Goal: Task Accomplishment & Management: Manage account settings

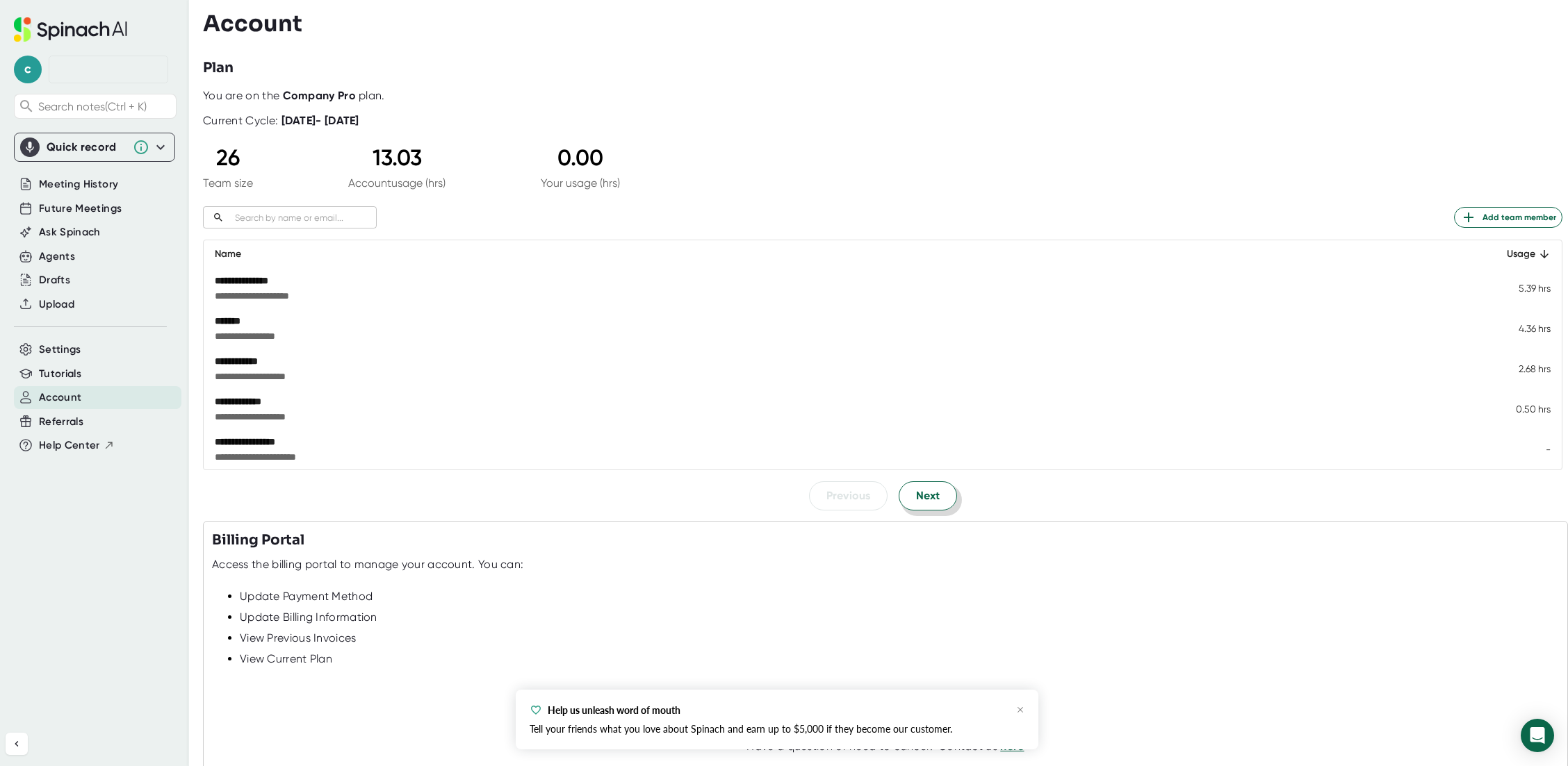
click at [904, 496] on button "Next" at bounding box center [928, 496] width 59 height 29
click at [916, 498] on span "Next" at bounding box center [927, 497] width 24 height 16
click at [916, 492] on span "Next" at bounding box center [927, 496] width 24 height 16
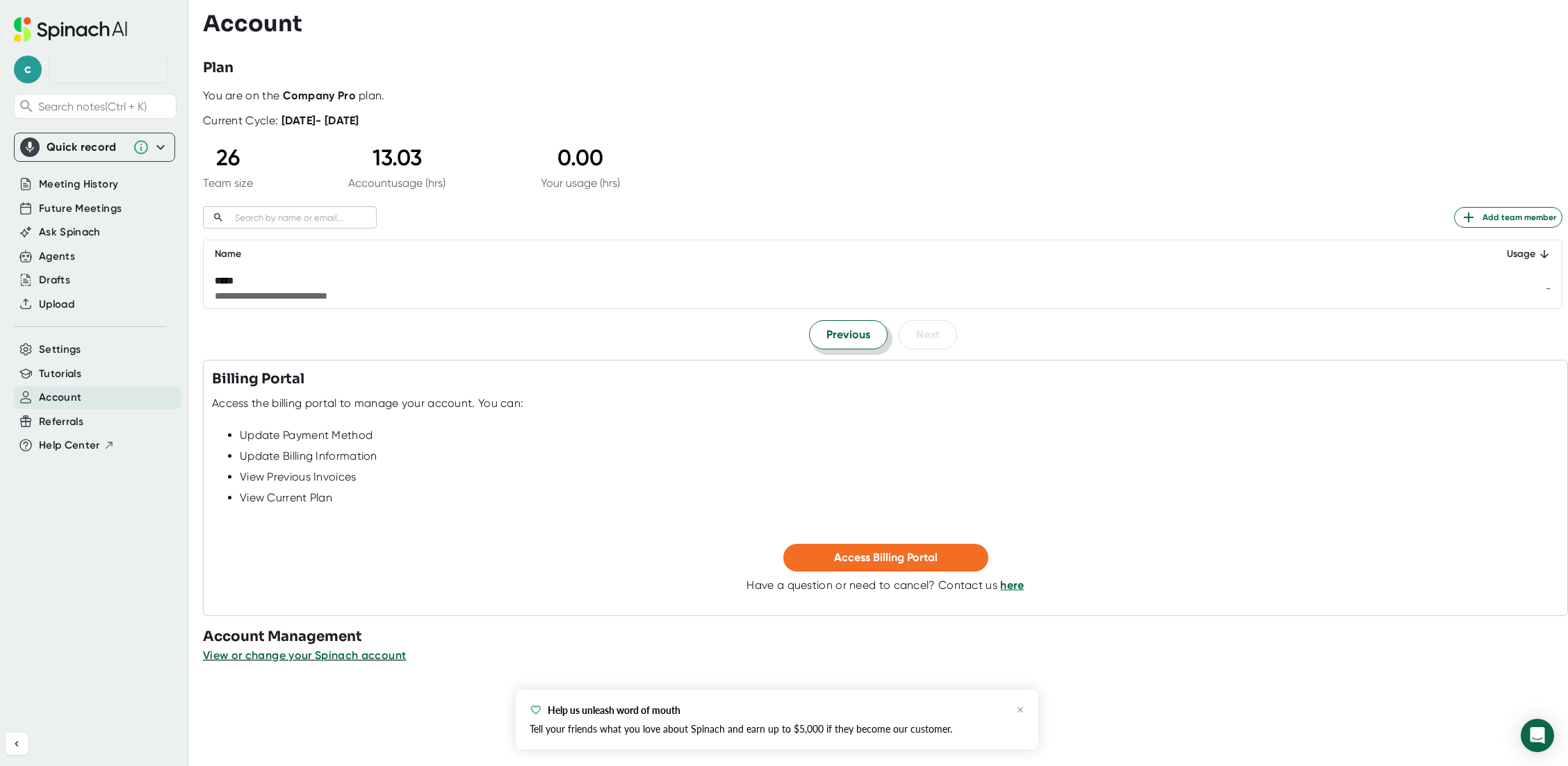
click at [863, 335] on span "Previous" at bounding box center [848, 335] width 44 height 16
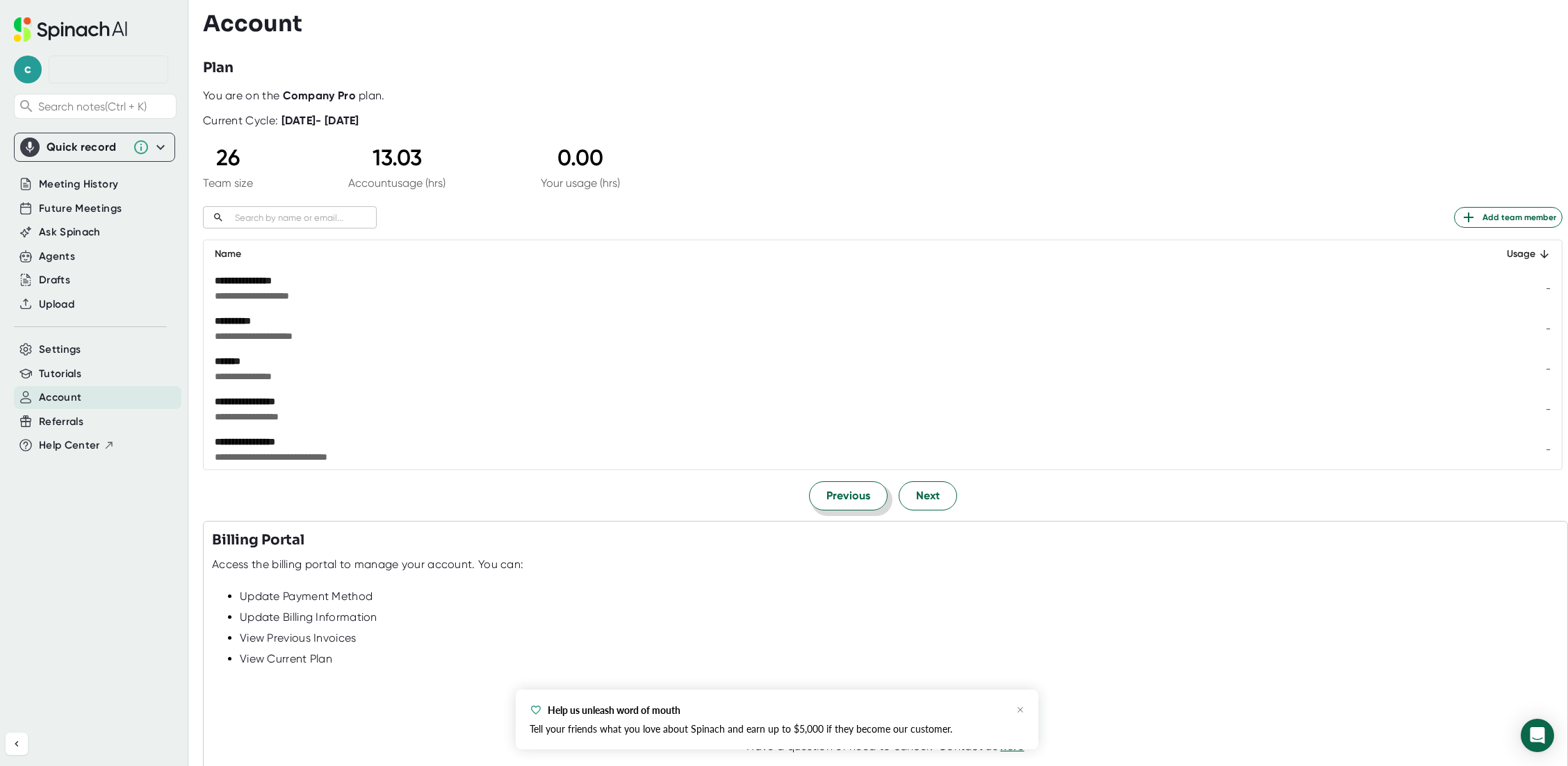
click at [860, 496] on span "Previous" at bounding box center [848, 496] width 44 height 16
click at [860, 501] on span "Previous" at bounding box center [848, 496] width 44 height 16
click at [860, 501] on span "Previous" at bounding box center [848, 497] width 44 height 16
